Goal: Task Accomplishment & Management: Manage account settings

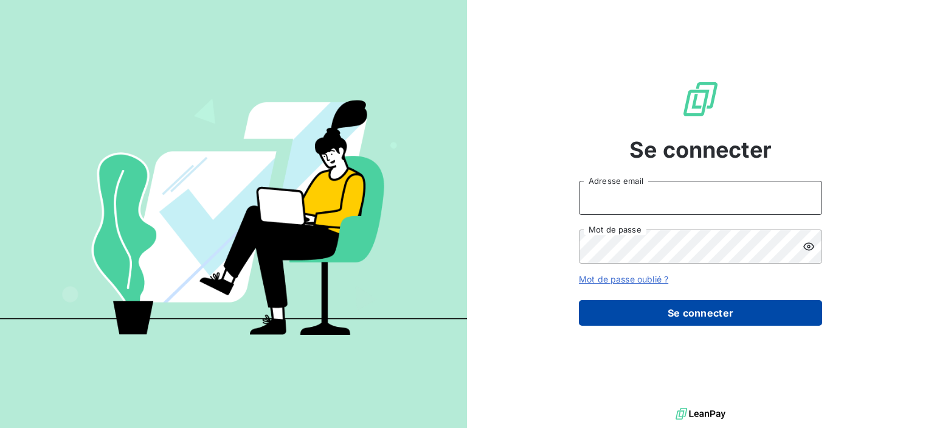
type input "[PERSON_NAME][EMAIL_ADDRESS][DOMAIN_NAME]"
click at [701, 318] on button "Se connecter" at bounding box center [700, 313] width 243 height 26
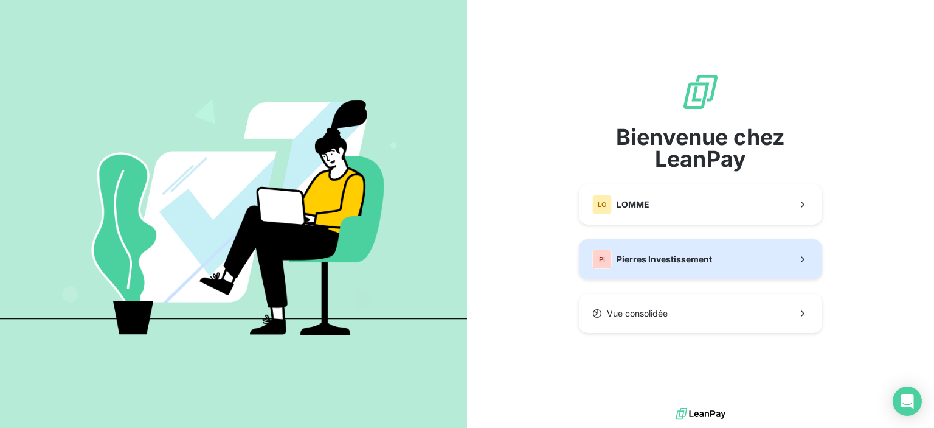
click at [692, 253] on span "Pierres Investissement" at bounding box center [664, 259] width 95 height 12
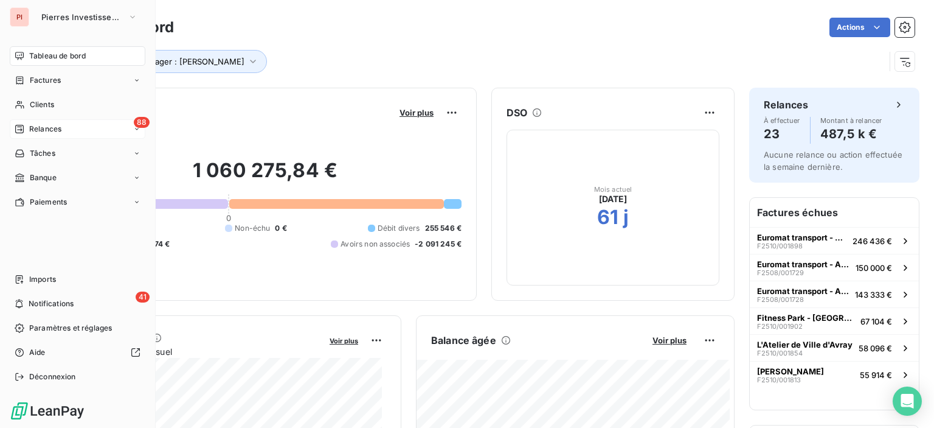
click at [51, 128] on span "Relances" at bounding box center [45, 128] width 32 height 11
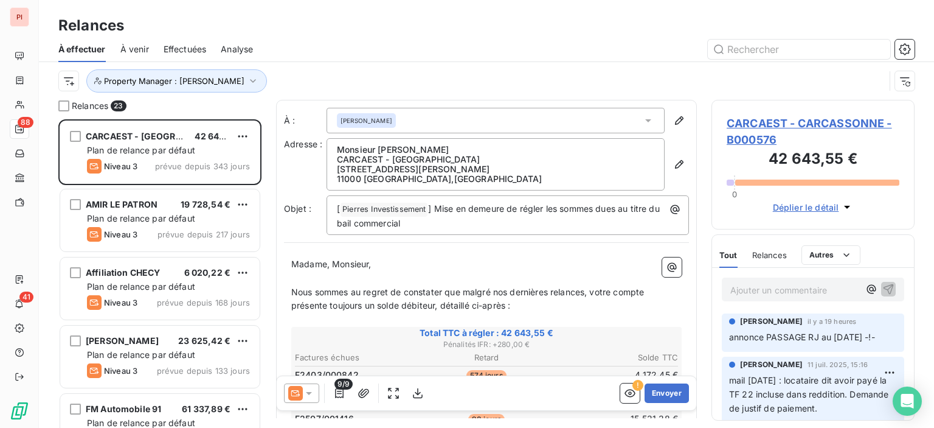
click at [752, 291] on p "Ajouter un commentaire ﻿" at bounding box center [795, 289] width 129 height 15
click at [790, 294] on p "Ajouter un commentaire ﻿" at bounding box center [795, 289] width 129 height 15
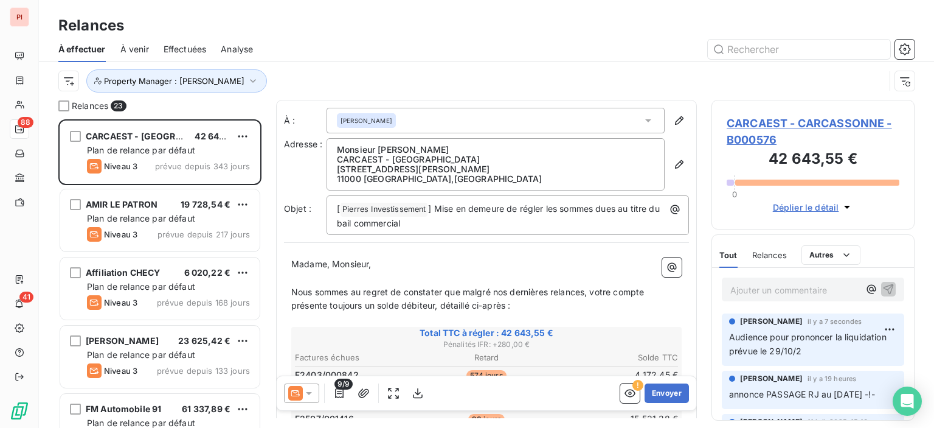
click at [844, 355] on span "Audience pour prononcer la liquidation prévue le 29/10/2" at bounding box center [809, 344] width 160 height 24
click at [877, 330] on html "PI 88 41 Relances À effectuer À venir Effectuées Analyse Property Manager : [PE…" at bounding box center [467, 214] width 934 height 428
click at [843, 354] on div "Editer" at bounding box center [852, 355] width 68 height 19
click at [849, 350] on p "Audience pour prononcer la liquidation prévue le 29/10/2" at bounding box center [805, 344] width 153 height 28
click at [484, 26] on div "Relances" at bounding box center [486, 26] width 895 height 22
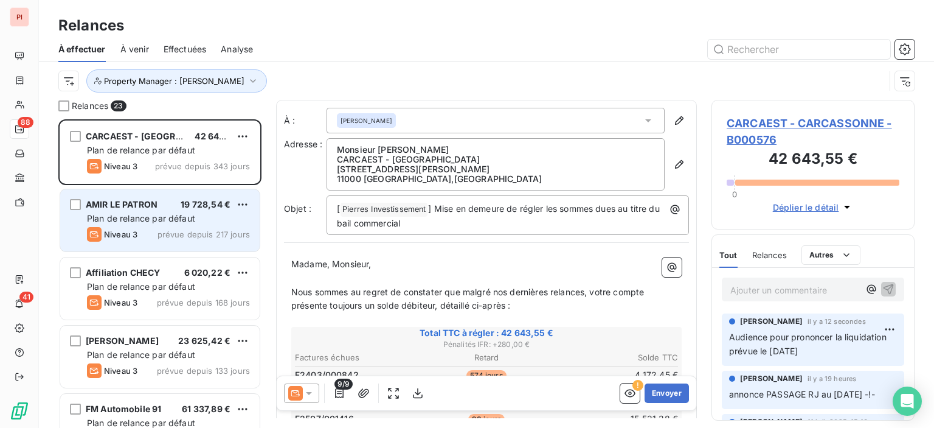
click at [187, 221] on span "Plan de relance par défaut" at bounding box center [141, 218] width 108 height 10
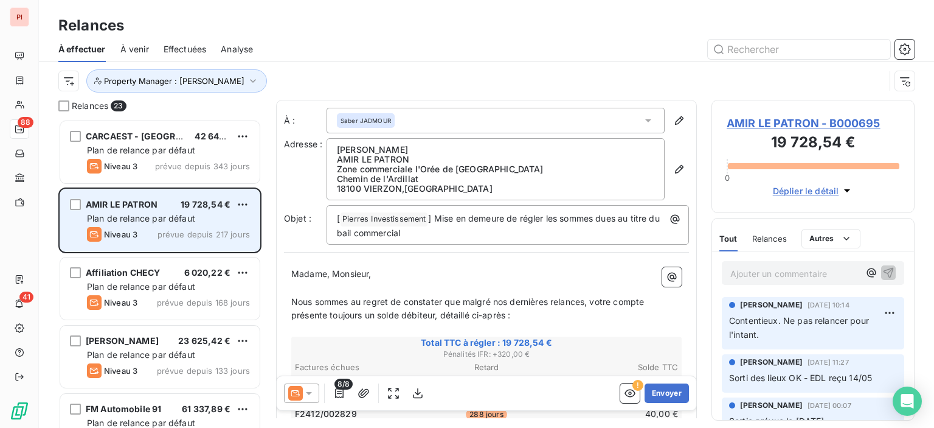
click at [188, 223] on div "Plan de relance par défaut" at bounding box center [168, 218] width 163 height 12
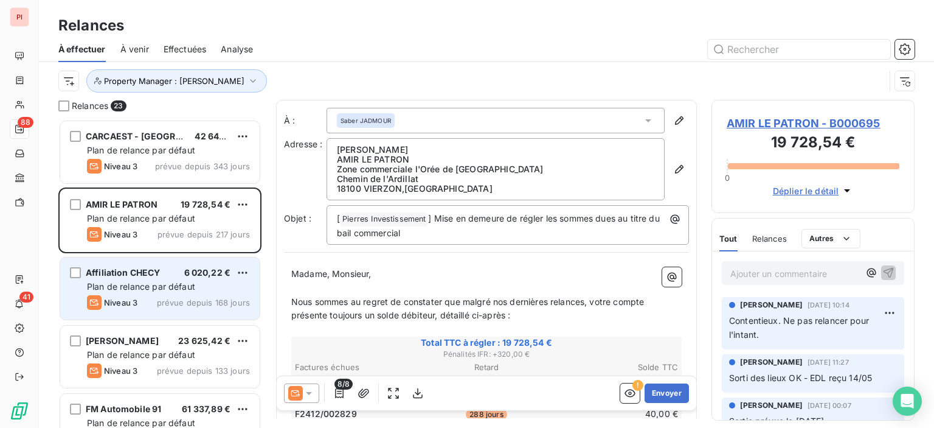
click at [153, 269] on span "Affiliation CHECY" at bounding box center [123, 272] width 75 height 10
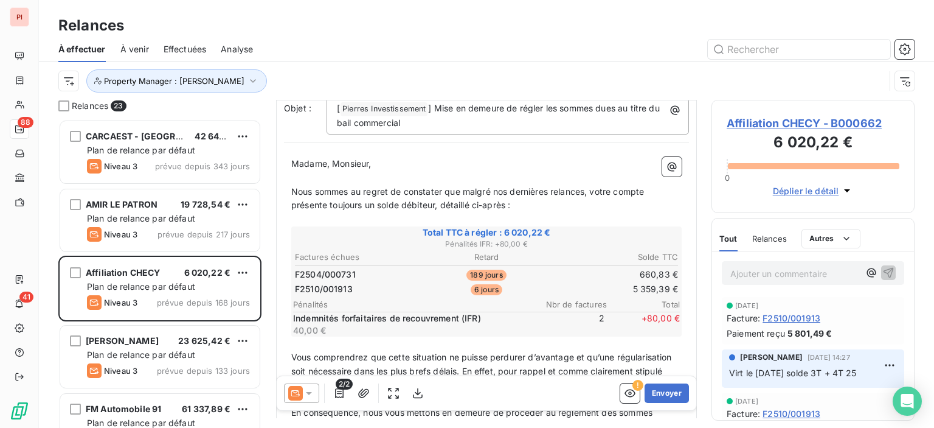
scroll to position [122, 0]
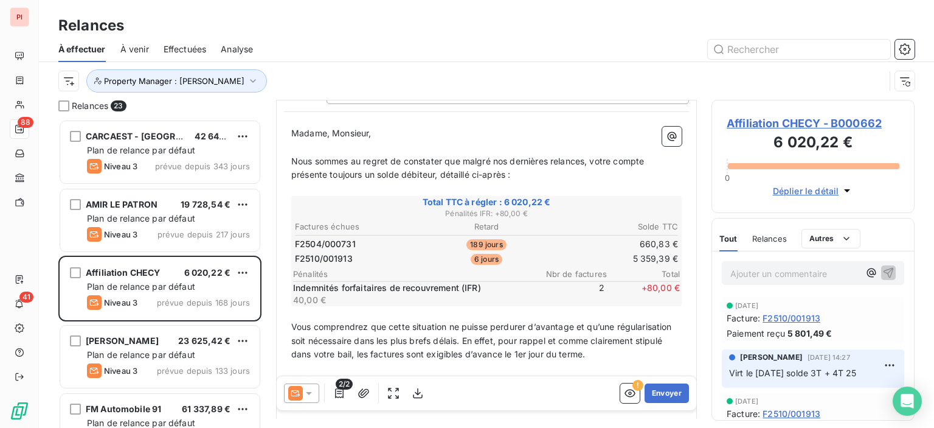
drag, startPoint x: 319, startPoint y: 280, endPoint x: 599, endPoint y: 16, distance: 384.2
click at [599, 16] on div "Relances" at bounding box center [486, 26] width 895 height 22
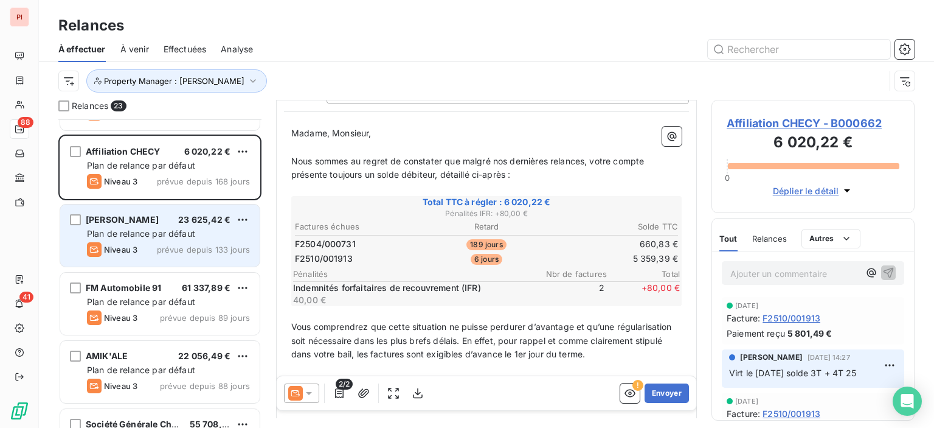
click at [159, 223] on span "[PERSON_NAME]" at bounding box center [122, 219] width 73 height 10
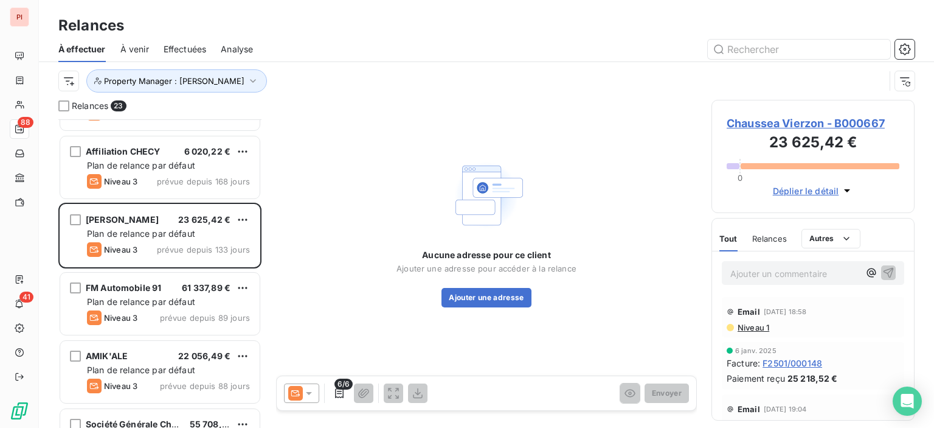
click at [313, 399] on div at bounding box center [301, 392] width 35 height 19
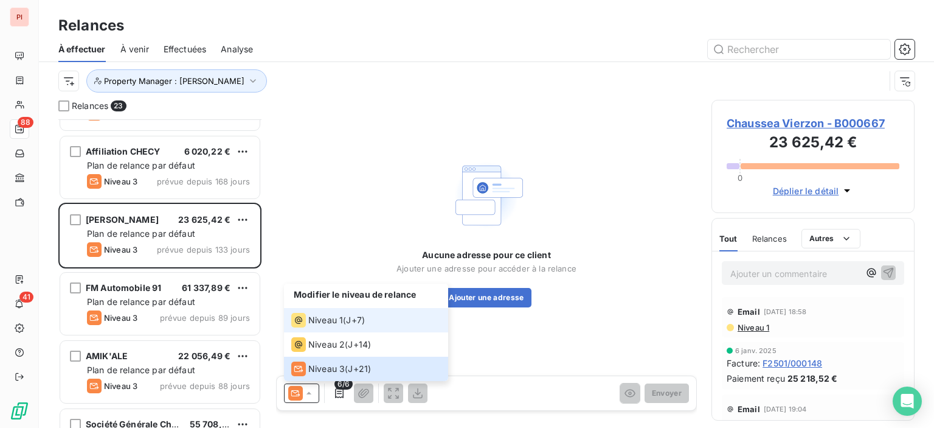
click at [329, 326] on div "Niveau 1" at bounding box center [317, 320] width 52 height 15
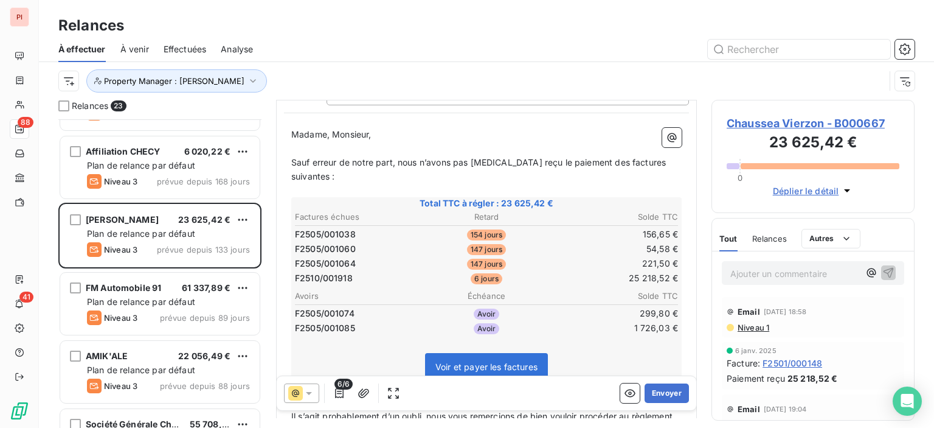
scroll to position [122, 0]
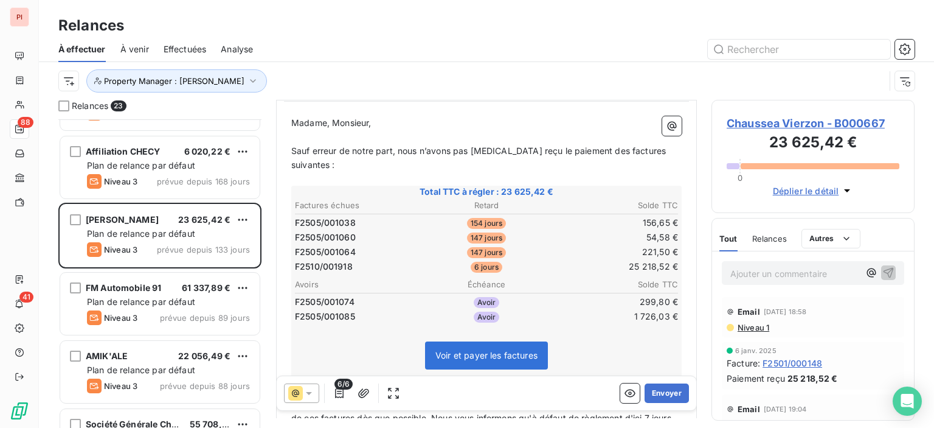
drag, startPoint x: 547, startPoint y: 262, endPoint x: 382, endPoint y: 25, distance: 289.2
click at [382, 24] on div "Relances" at bounding box center [486, 26] width 895 height 22
click at [662, 392] on button "Envoyer" at bounding box center [667, 392] width 44 height 19
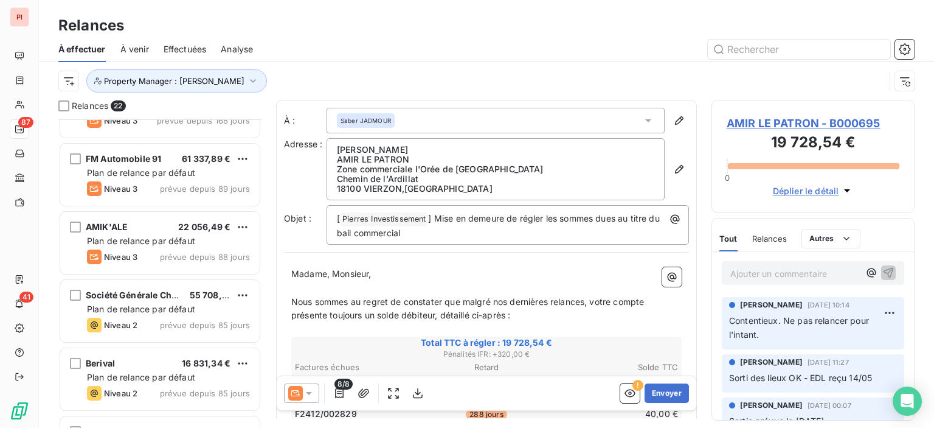
scroll to position [122, 0]
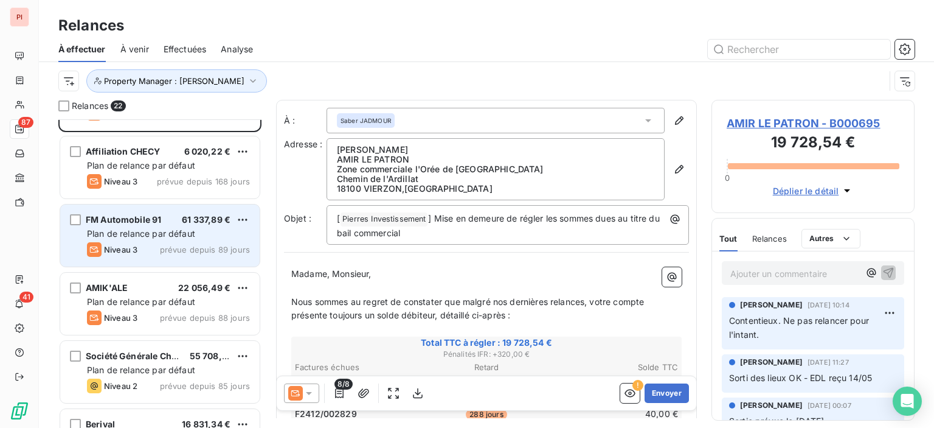
click at [177, 240] on div "FM Automobile 91 61 337,89 € Plan de relance par défaut Niveau 3 prévue depuis …" at bounding box center [160, 235] width 200 height 62
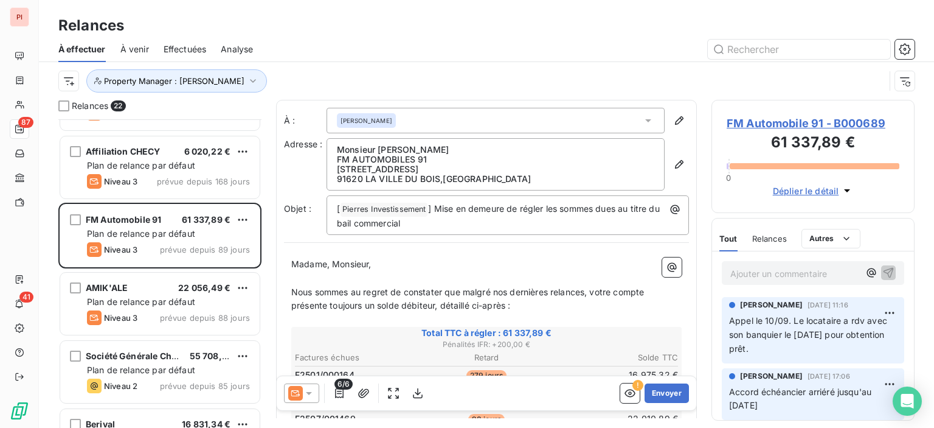
click at [793, 270] on p "Ajouter un commentaire ﻿" at bounding box center [795, 273] width 129 height 15
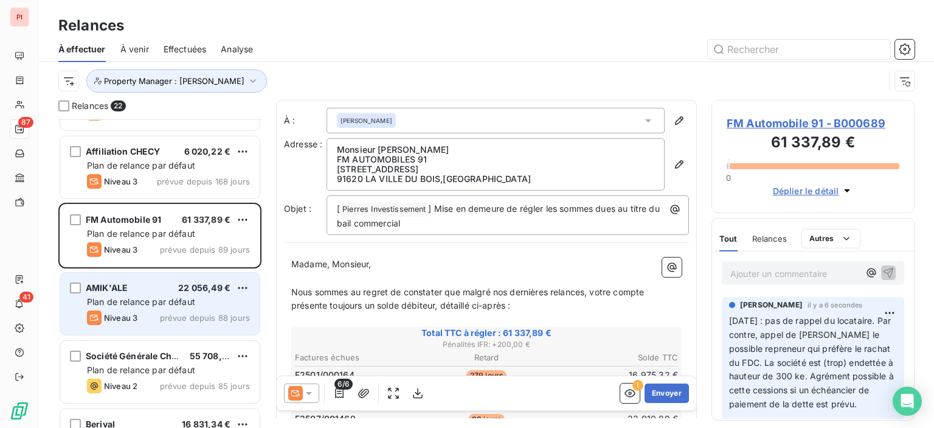
click at [108, 310] on div "Niveau 3" at bounding box center [112, 317] width 50 height 15
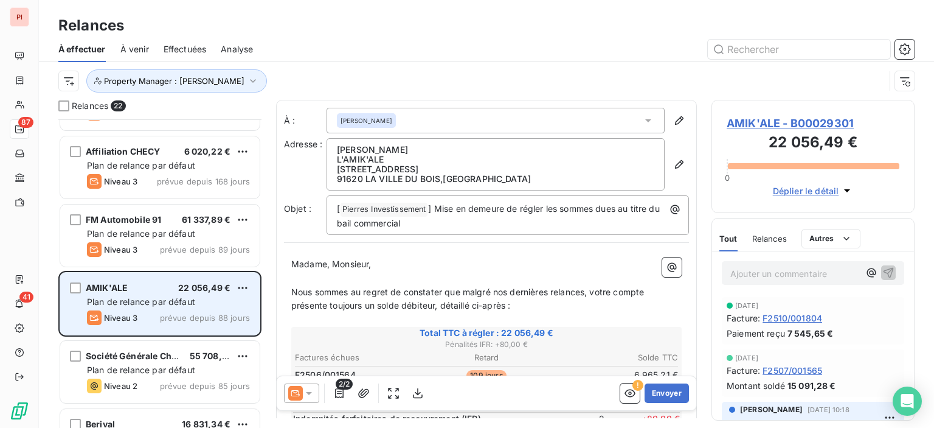
drag, startPoint x: 303, startPoint y: 265, endPoint x: 158, endPoint y: 311, distance: 151.8
click at [158, 311] on div "Niveau 3 prévue depuis 88 jours" at bounding box center [168, 317] width 163 height 15
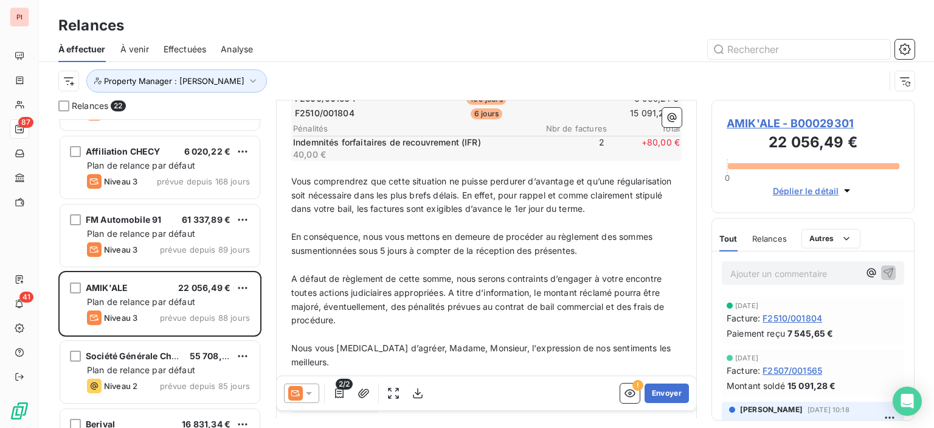
scroll to position [331, 0]
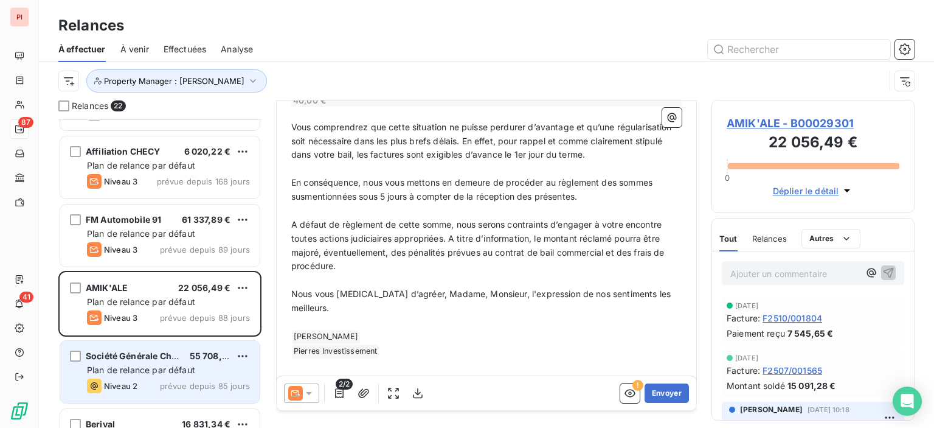
click at [134, 386] on span "Niveau 2" at bounding box center [120, 386] width 33 height 10
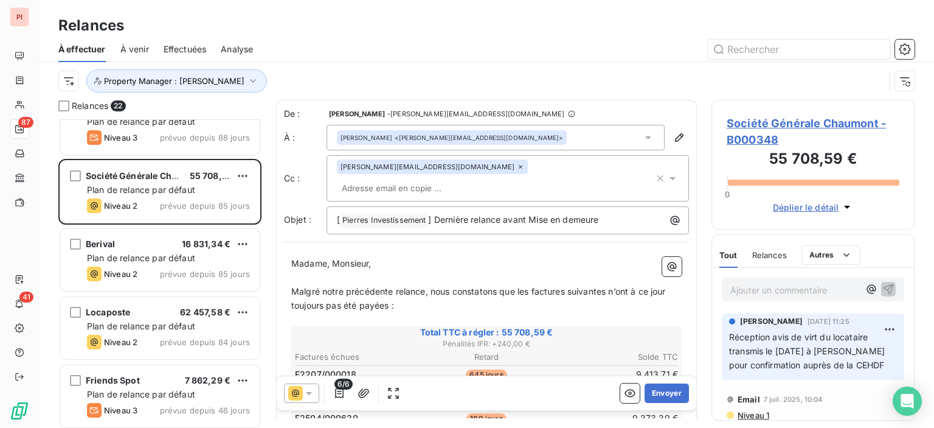
scroll to position [304, 0]
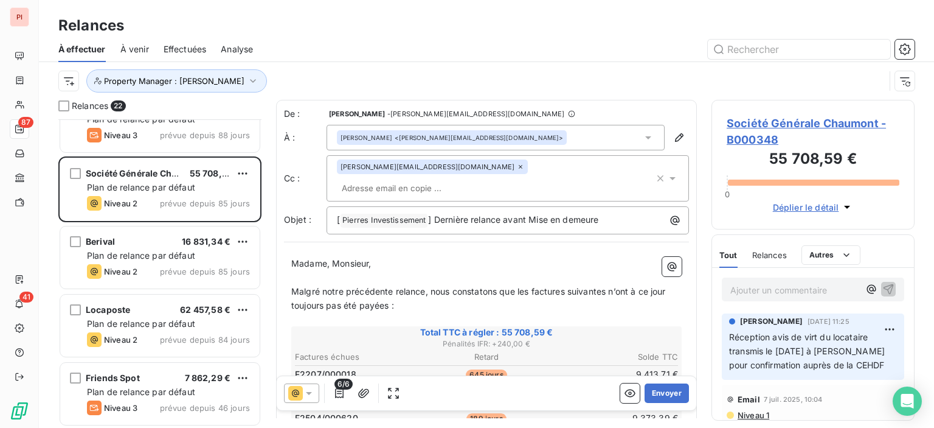
click at [781, 291] on p "Ajouter un commentaire ﻿" at bounding box center [795, 289] width 129 height 15
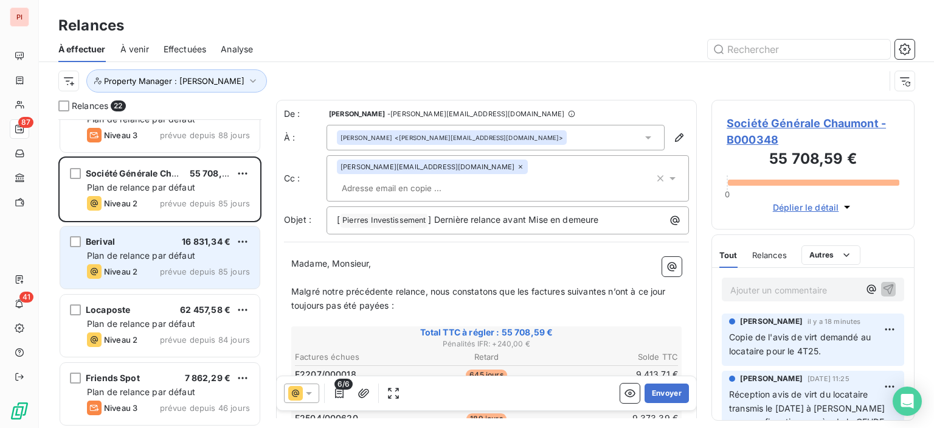
click at [155, 251] on span "Plan de relance par défaut" at bounding box center [141, 255] width 108 height 10
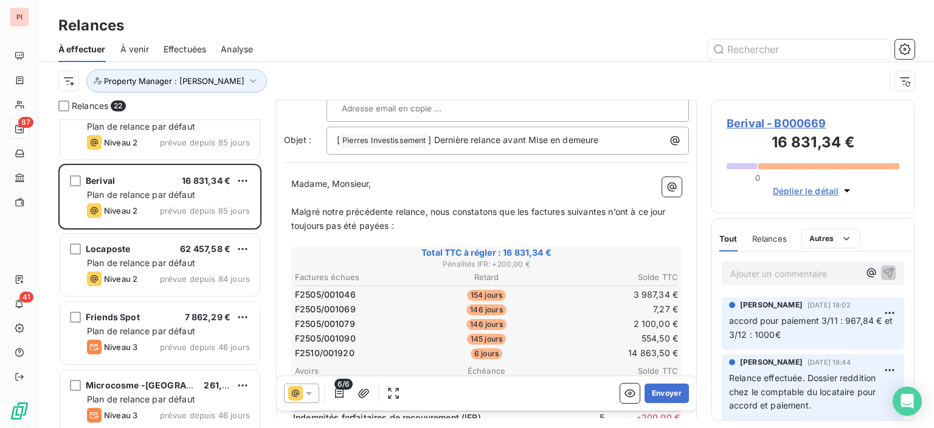
scroll to position [122, 0]
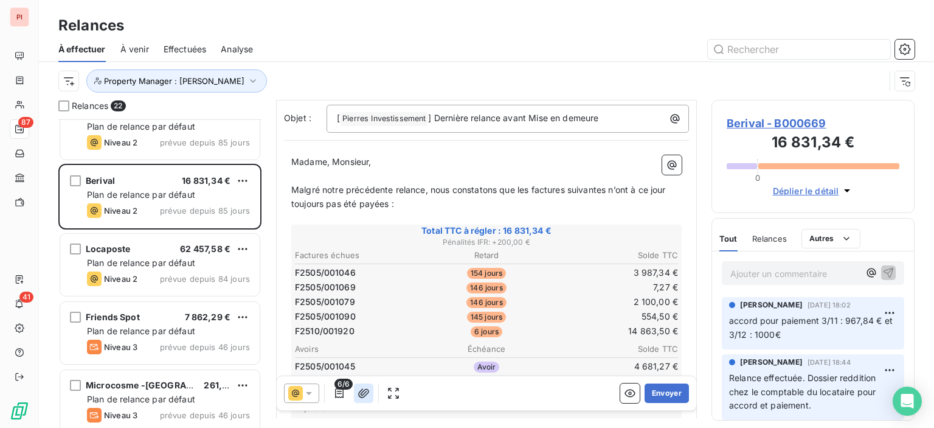
click at [358, 393] on icon "button" at bounding box center [364, 393] width 12 height 12
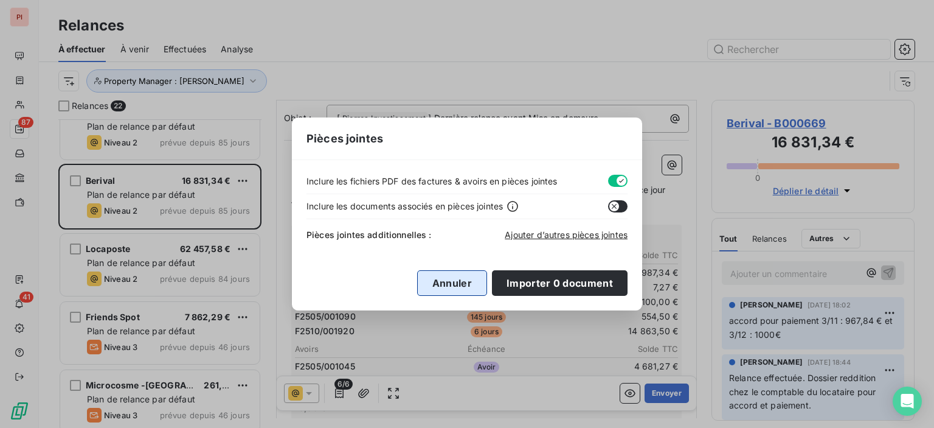
click at [456, 277] on button "Annuler" at bounding box center [452, 283] width 70 height 26
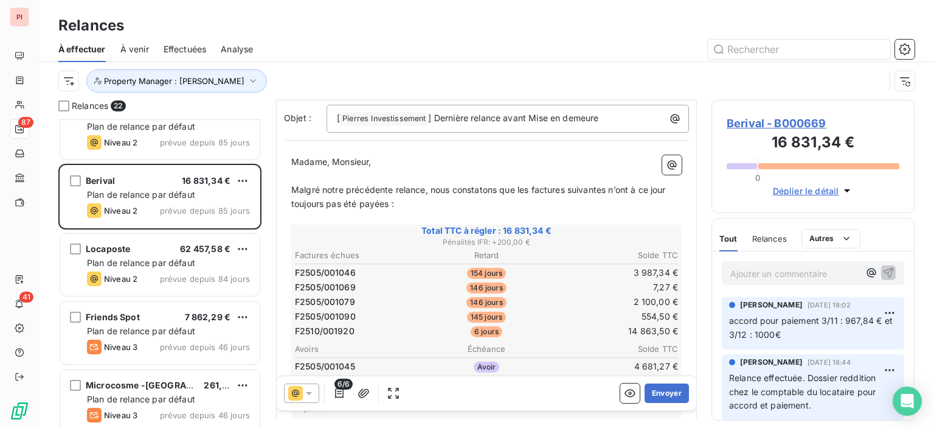
click at [313, 394] on icon at bounding box center [309, 393] width 12 height 12
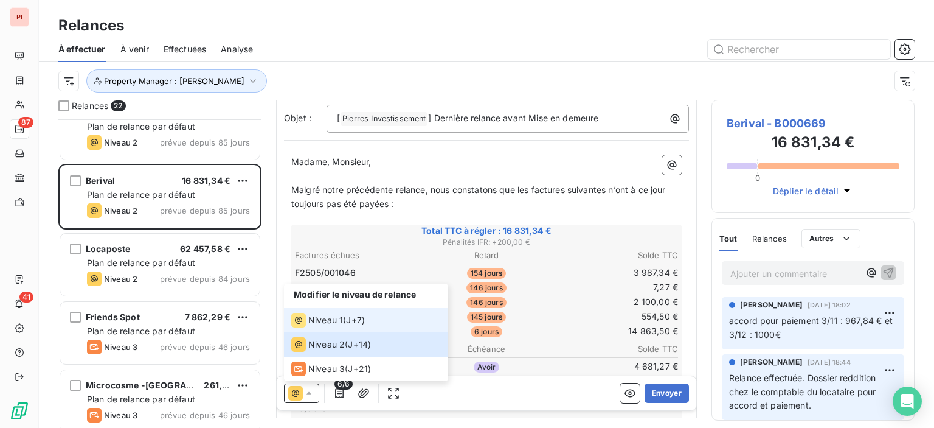
click at [392, 318] on li "Niveau 1 ( J+7 )" at bounding box center [366, 320] width 164 height 24
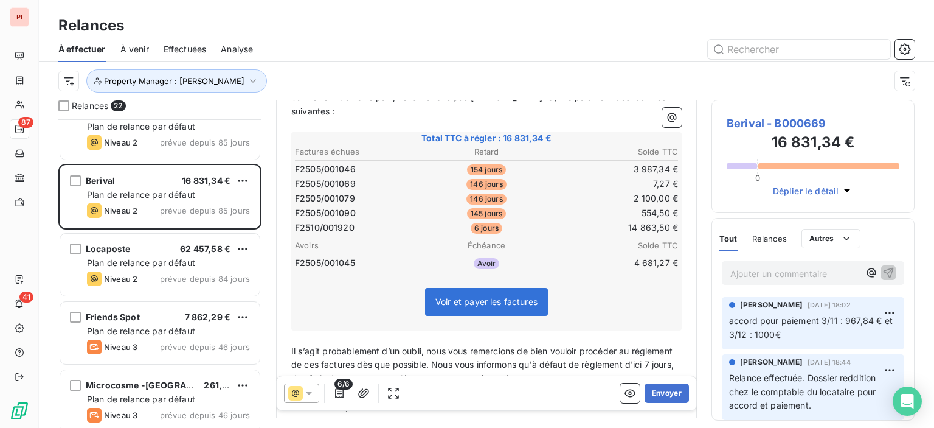
scroll to position [182, 0]
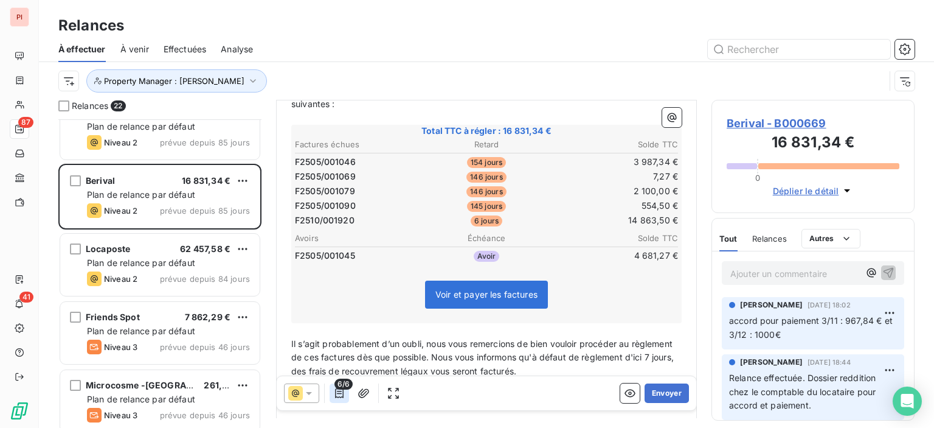
click at [340, 394] on icon "button" at bounding box center [339, 393] width 12 height 12
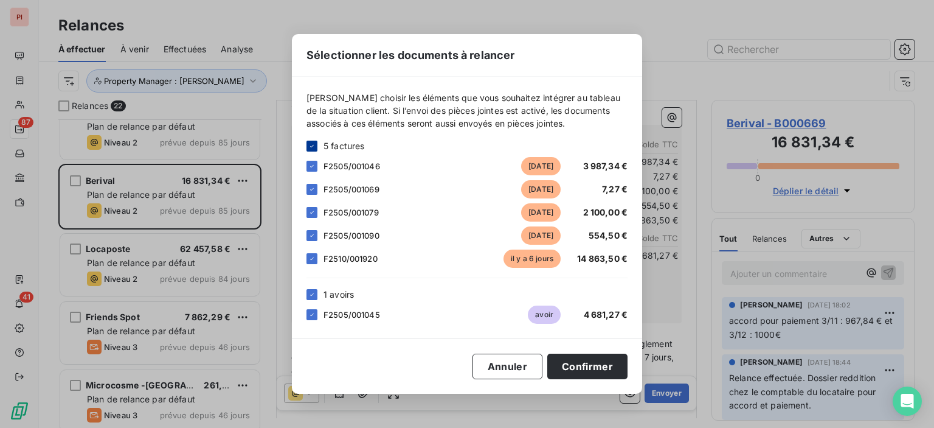
click at [314, 144] on icon at bounding box center [311, 145] width 7 height 7
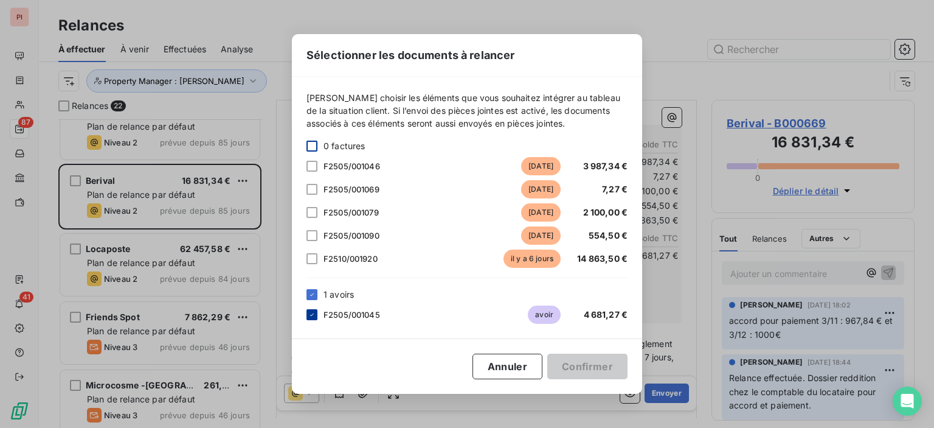
click at [313, 316] on icon at bounding box center [311, 314] width 7 height 7
click at [312, 259] on div at bounding box center [312, 258] width 11 height 11
click at [599, 372] on button "Confirmer" at bounding box center [587, 366] width 80 height 26
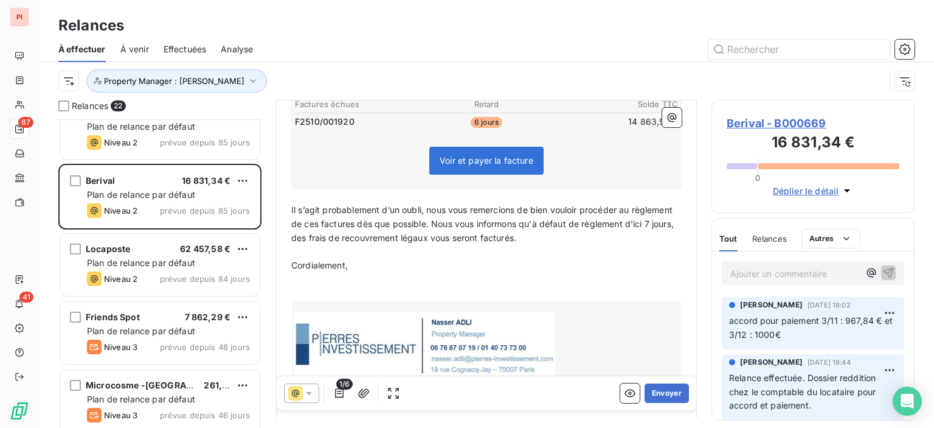
scroll to position [243, 0]
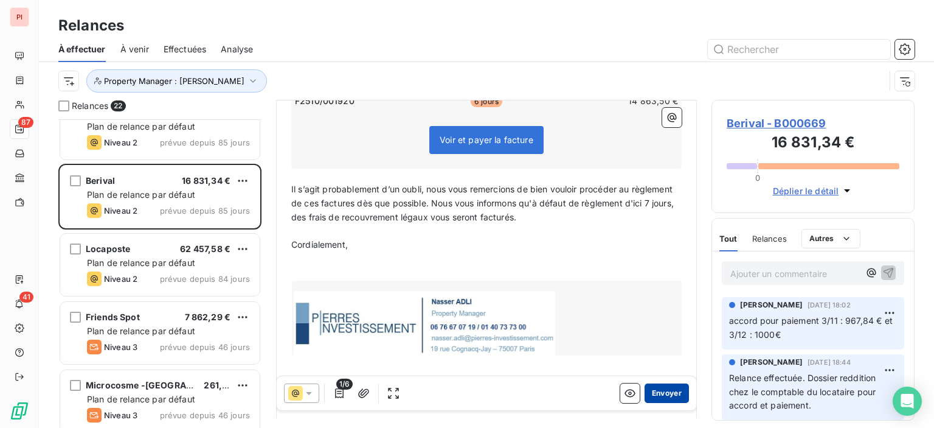
click at [659, 396] on button "Envoyer" at bounding box center [667, 392] width 44 height 19
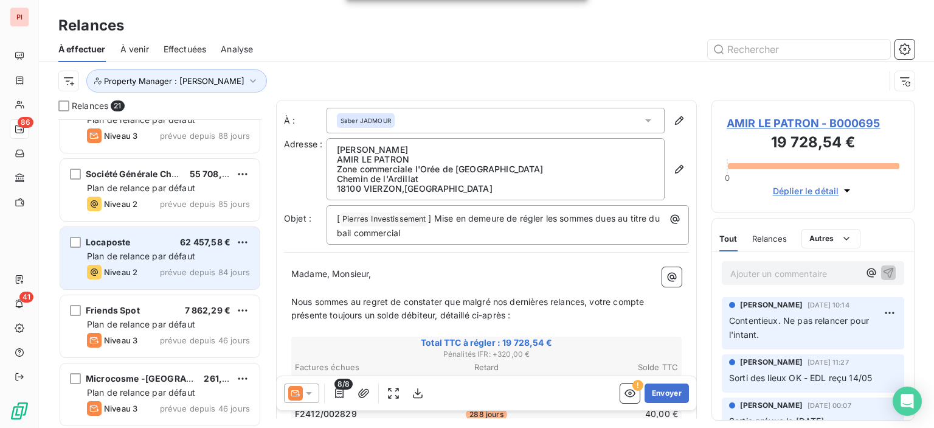
scroll to position [304, 0]
click at [152, 251] on span "Plan de relance par défaut" at bounding box center [141, 255] width 108 height 10
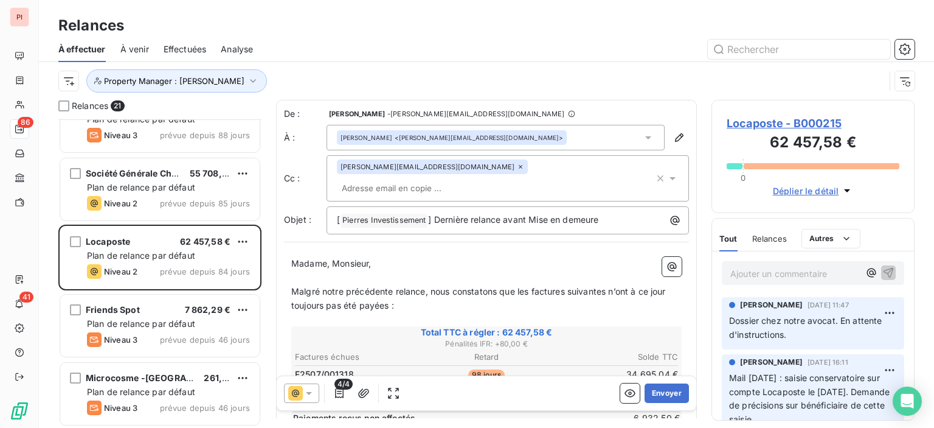
click at [783, 275] on p "Ajouter un commentaire ﻿" at bounding box center [795, 273] width 129 height 15
drag, startPoint x: 734, startPoint y: 272, endPoint x: 739, endPoint y: 283, distance: 12.2
click at [734, 274] on span "Relance mail du" at bounding box center [763, 272] width 64 height 10
click at [844, 277] on p "[DATE] : relance mail du" at bounding box center [795, 273] width 129 height 14
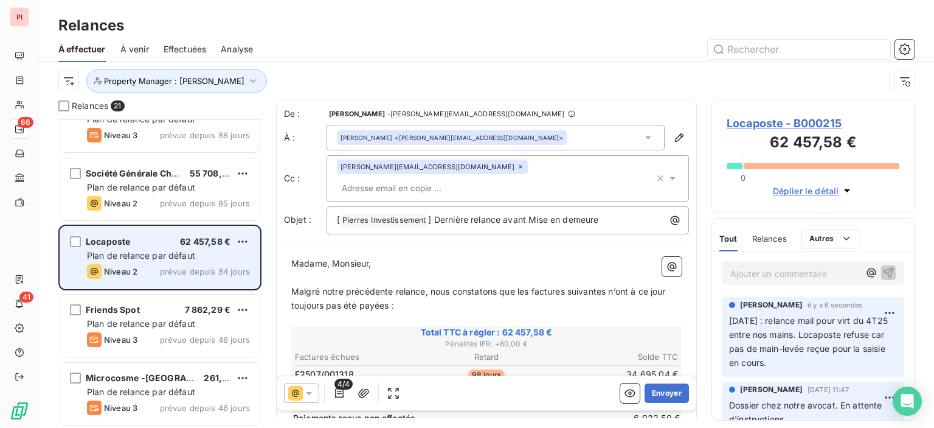
click at [83, 254] on div "Locaposte 62 457,58 € Plan de relance par défaut Niveau 2 prévue depuis 84 jours" at bounding box center [160, 257] width 200 height 62
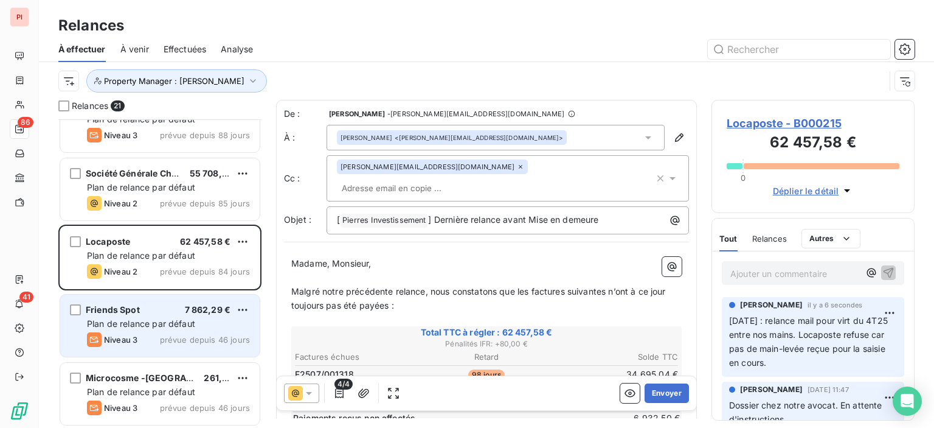
click at [148, 318] on span "Plan de relance par défaut" at bounding box center [141, 323] width 108 height 10
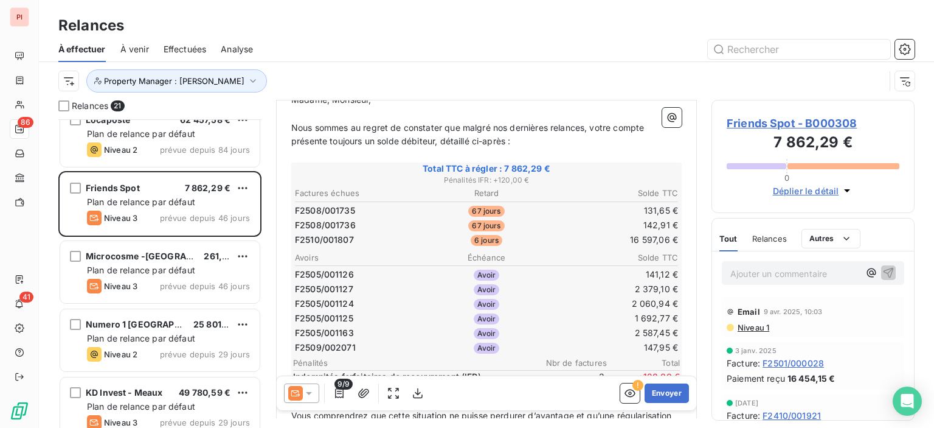
scroll to position [182, 0]
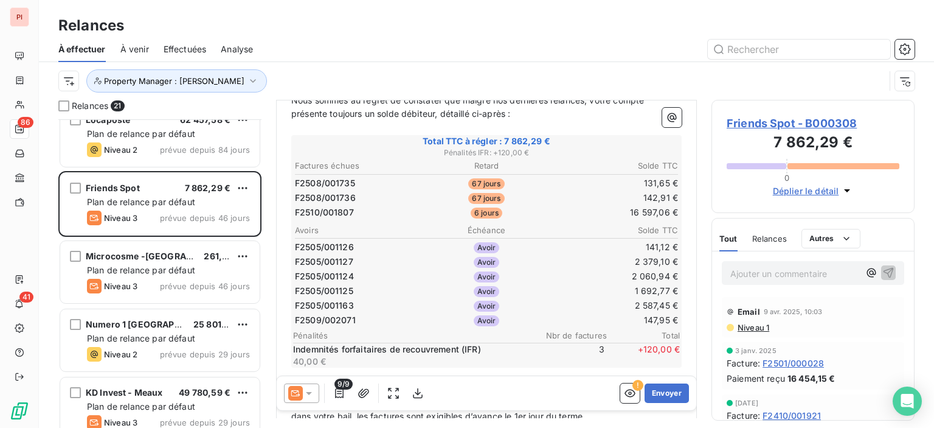
drag, startPoint x: 501, startPoint y: 318, endPoint x: 380, endPoint y: 233, distance: 148.5
click at [380, 233] on th "Avoirs" at bounding box center [357, 230] width 127 height 13
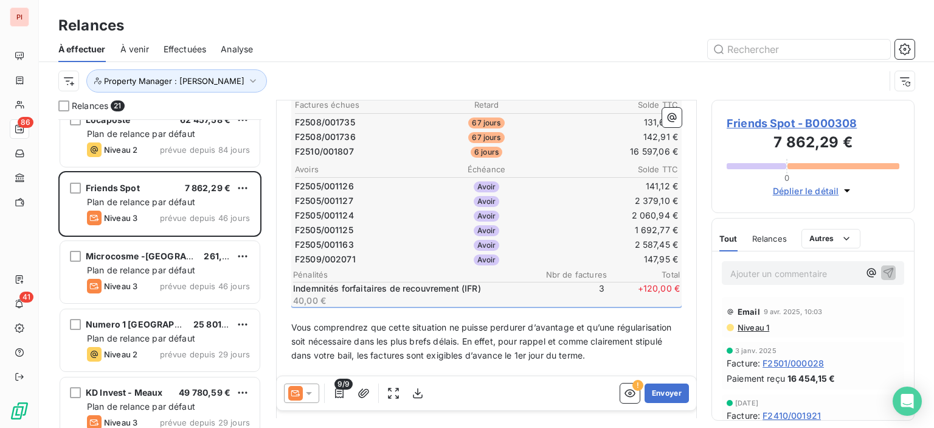
scroll to position [243, 0]
click at [308, 398] on icon at bounding box center [309, 393] width 12 height 12
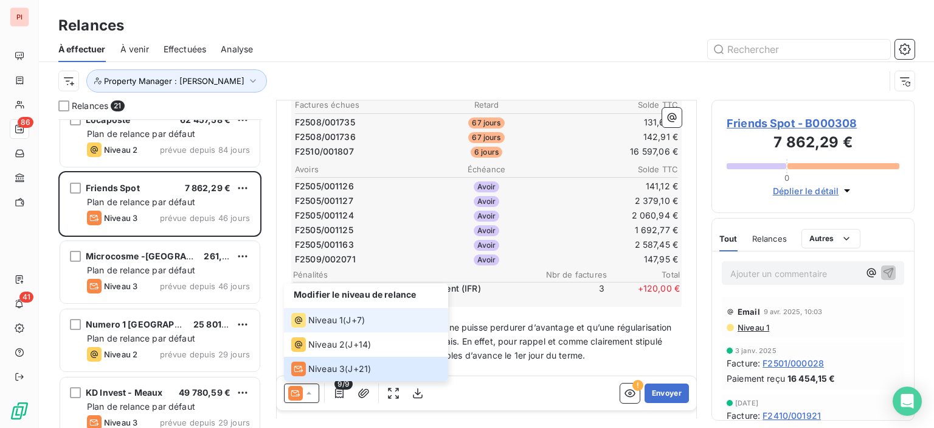
click at [364, 318] on span "J+7 )" at bounding box center [355, 320] width 19 height 12
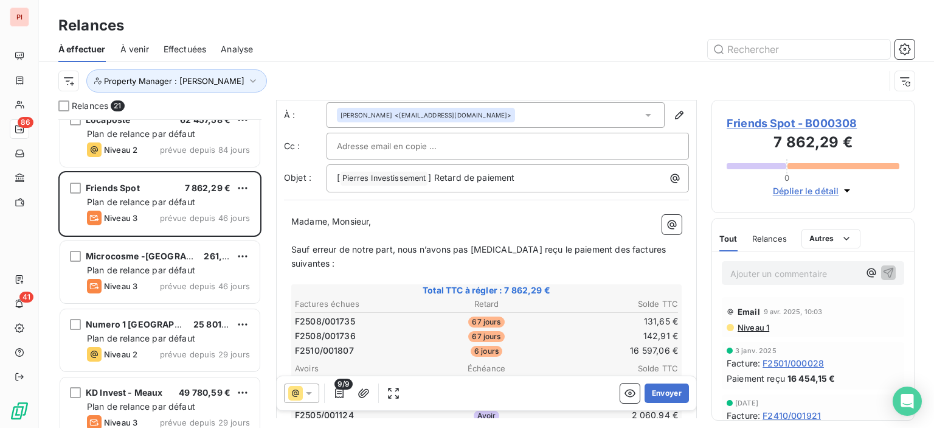
scroll to position [61, 0]
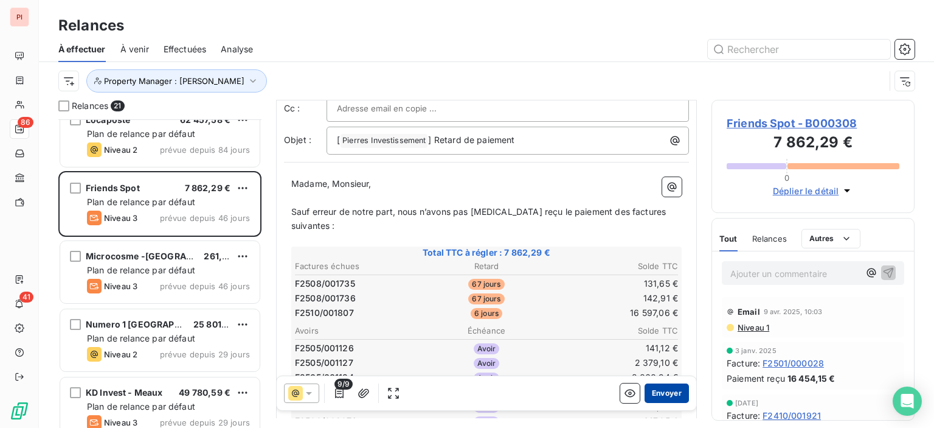
click at [667, 389] on button "Envoyer" at bounding box center [667, 392] width 44 height 19
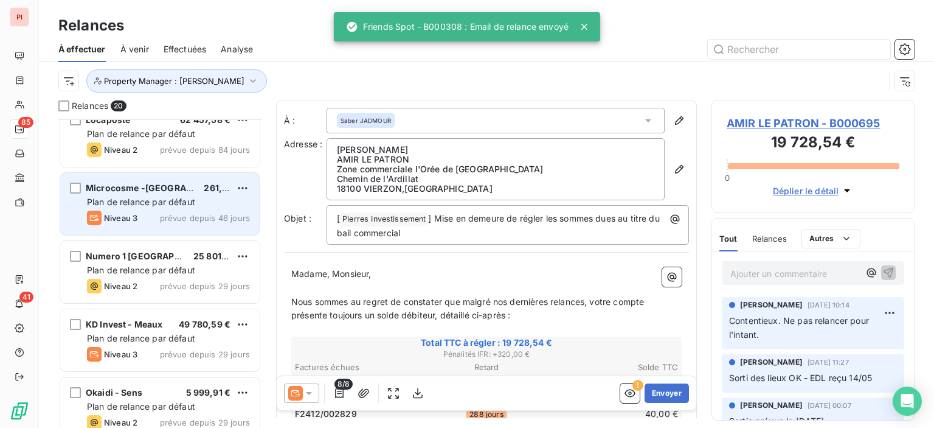
click at [156, 223] on div "Niveau 3 prévue depuis 46 jours" at bounding box center [168, 217] width 163 height 15
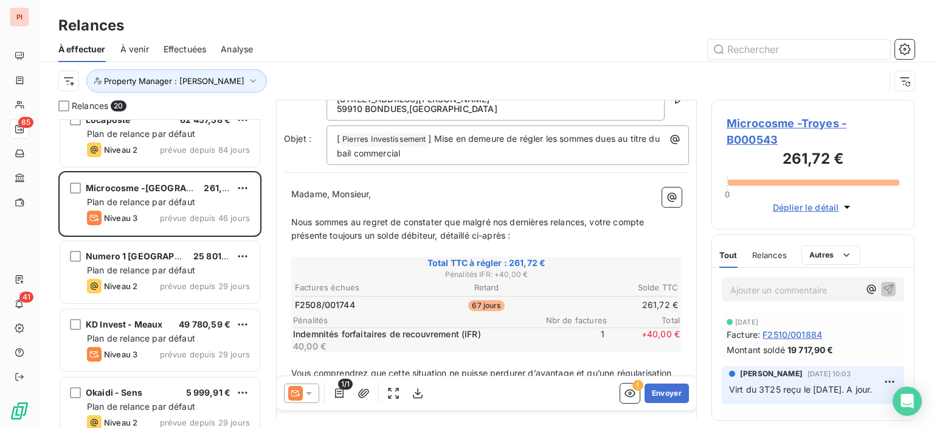
scroll to position [61, 0]
click at [311, 399] on div at bounding box center [301, 392] width 35 height 19
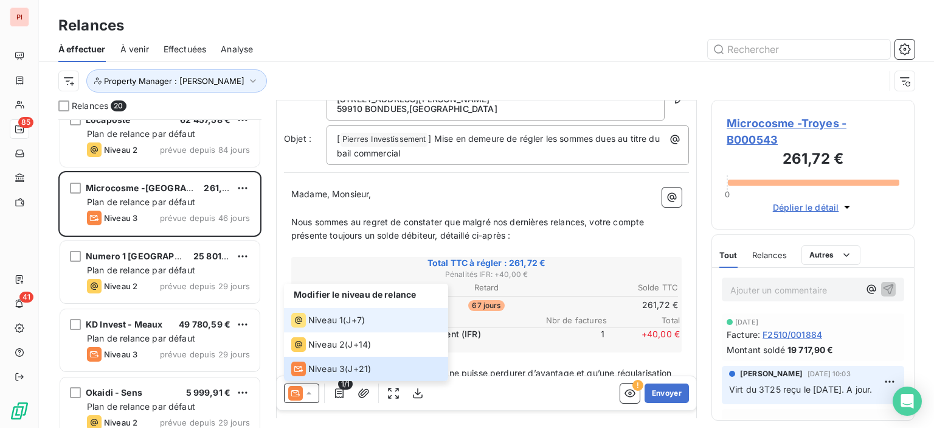
click at [338, 316] on span "Niveau 1" at bounding box center [325, 320] width 35 height 12
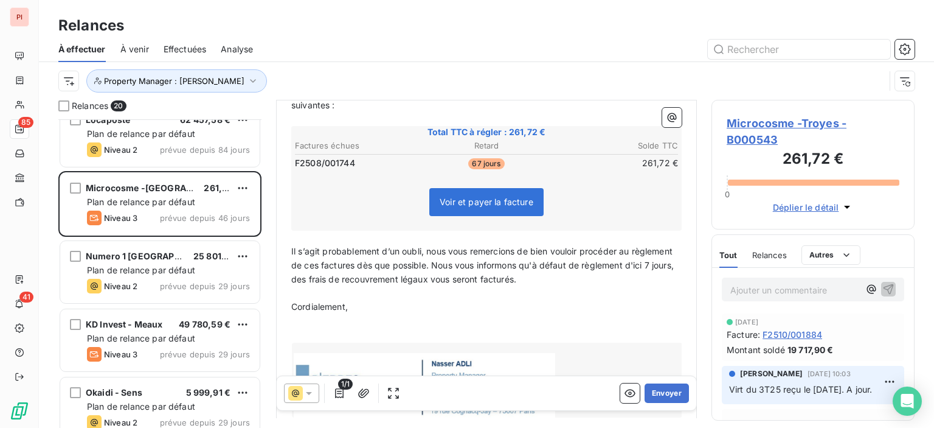
scroll to position [182, 0]
click at [315, 394] on div at bounding box center [301, 392] width 35 height 19
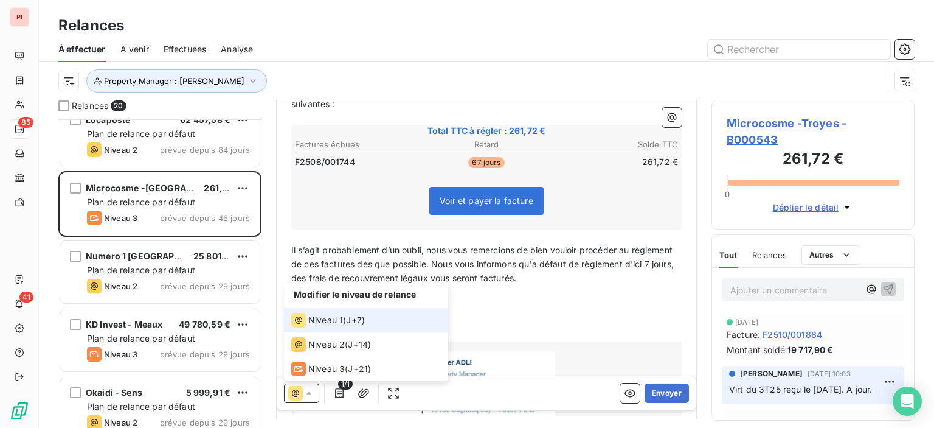
click at [362, 319] on span "J+7 )" at bounding box center [355, 320] width 19 height 12
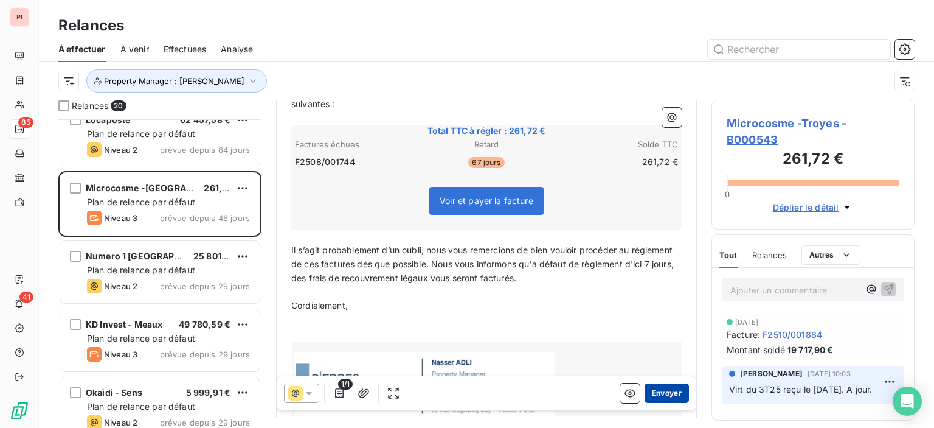
click at [651, 395] on button "Envoyer" at bounding box center [667, 392] width 44 height 19
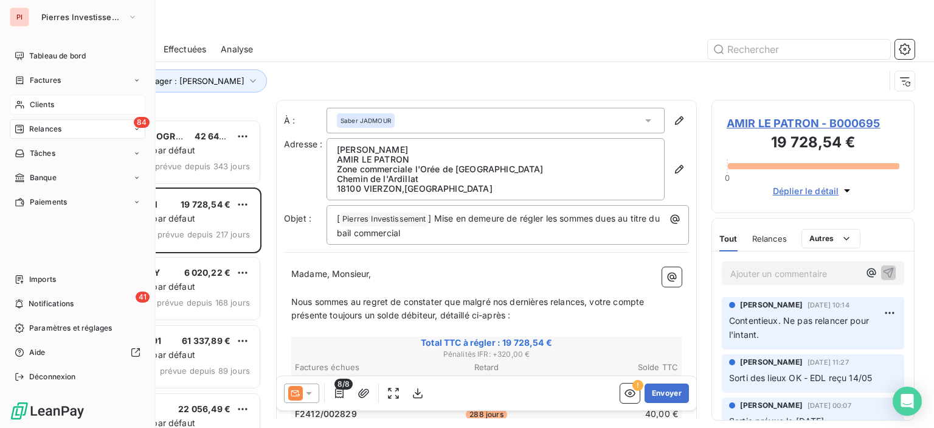
click at [92, 106] on div "Clients" at bounding box center [78, 104] width 136 height 19
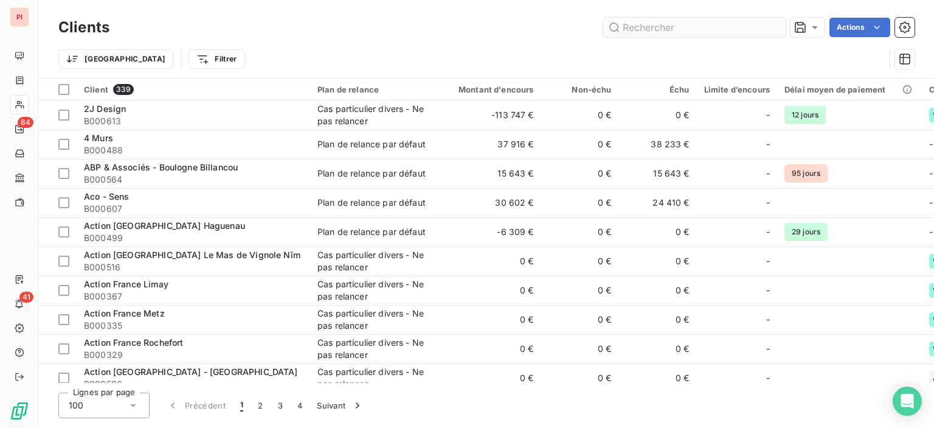
click at [667, 25] on input "text" at bounding box center [694, 27] width 182 height 19
type input "k"
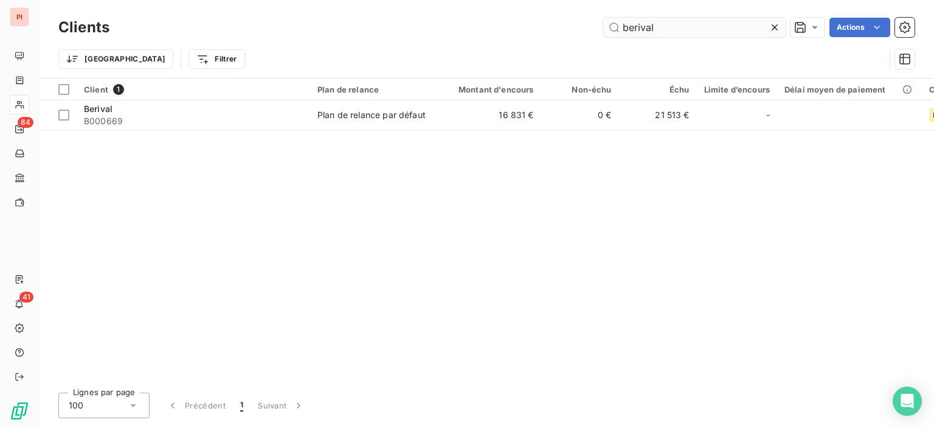
type input "berival"
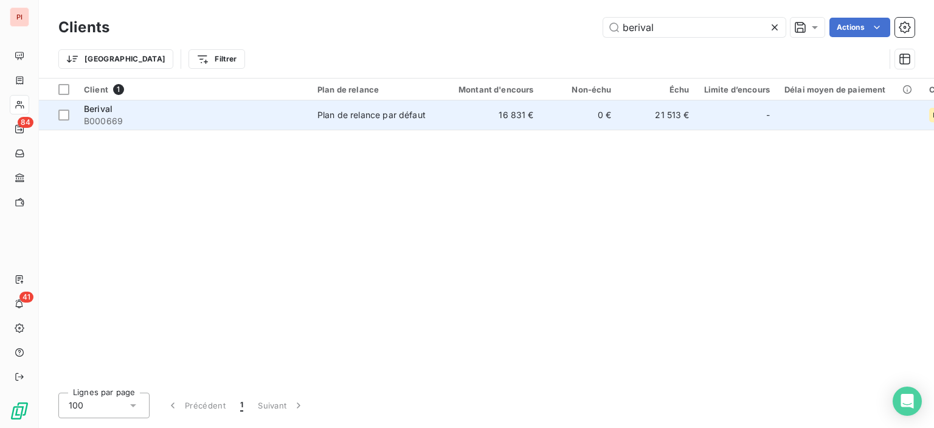
click at [391, 122] on td "Plan de relance par défaut" at bounding box center [373, 114] width 127 height 29
